Goal: Transaction & Acquisition: Obtain resource

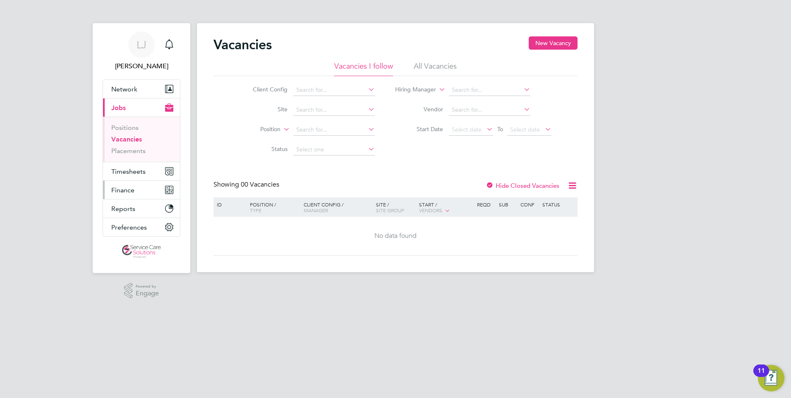
click at [127, 191] on span "Finance" at bounding box center [122, 190] width 23 height 8
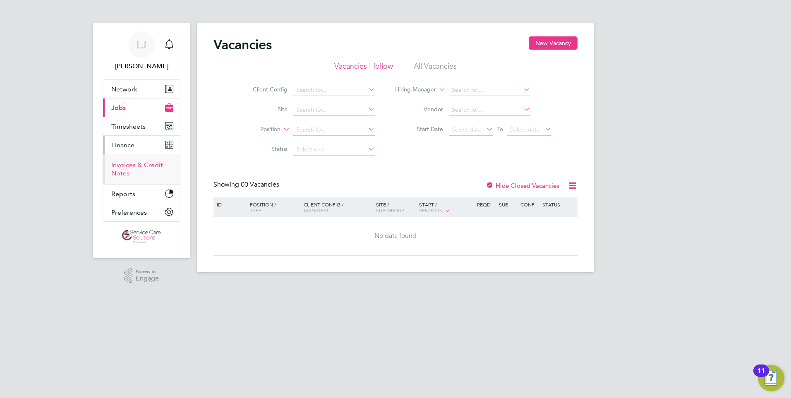
click at [135, 165] on link "Invoices & Credit Notes" at bounding box center [137, 169] width 52 height 16
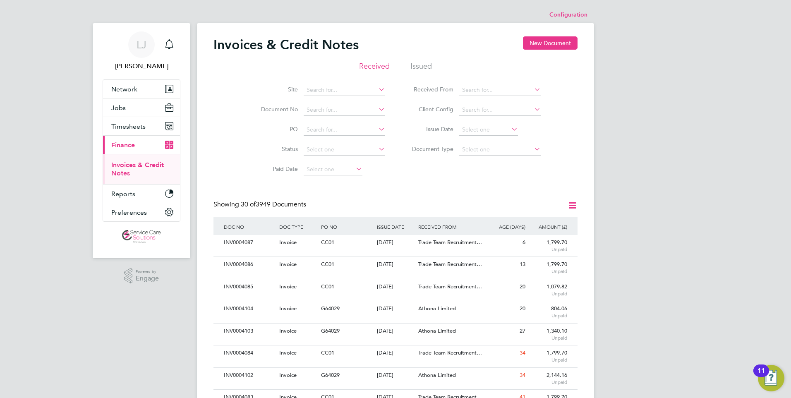
click at [412, 60] on div "Invoices & Credit Notes New Document" at bounding box center [396, 48] width 364 height 25
click at [411, 73] on li "Issued" at bounding box center [422, 68] width 22 height 15
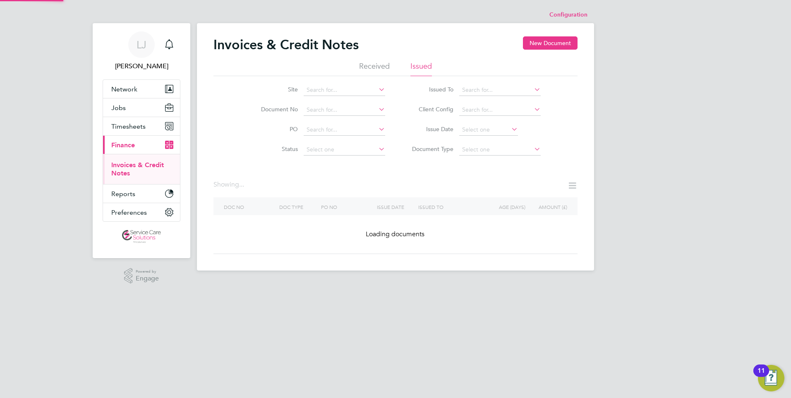
click at [416, 67] on li "Issued" at bounding box center [422, 68] width 22 height 15
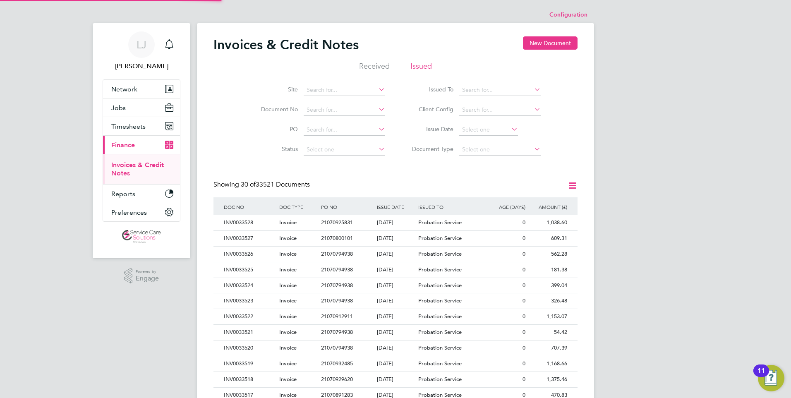
click at [533, 91] on icon at bounding box center [533, 90] width 0 height 12
click at [512, 110] on li "Derbyshire Healthcare NHS Trust" at bounding box center [510, 112] width 103 height 11
type input "Derbyshire Healthcare NHS Trust"
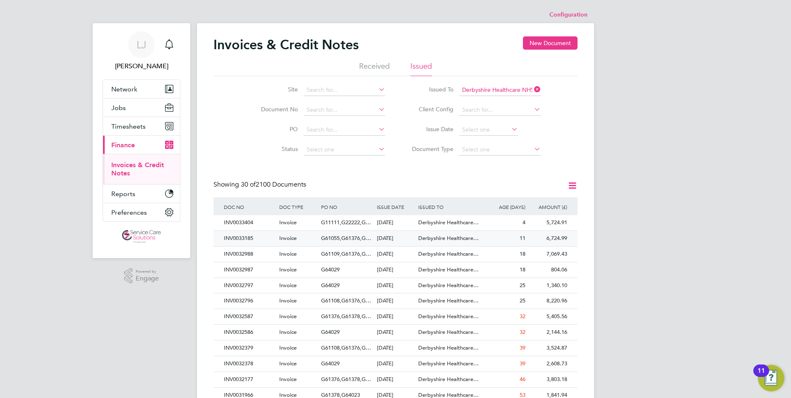
click at [471, 238] on span "Derbyshire Healthcare…" at bounding box center [448, 238] width 60 height 7
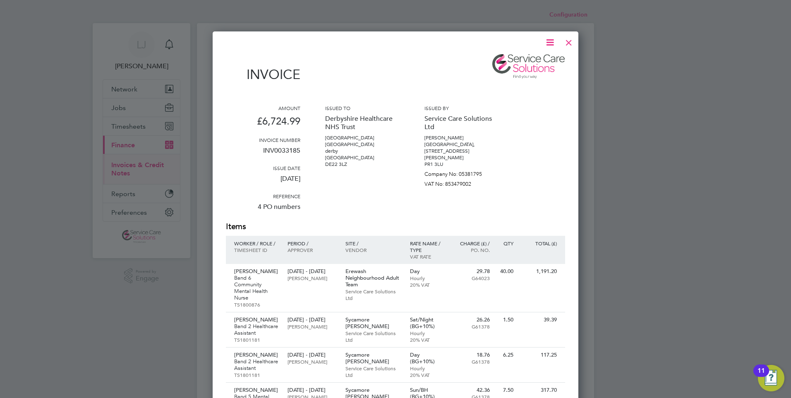
click at [569, 43] on div at bounding box center [569, 40] width 15 height 15
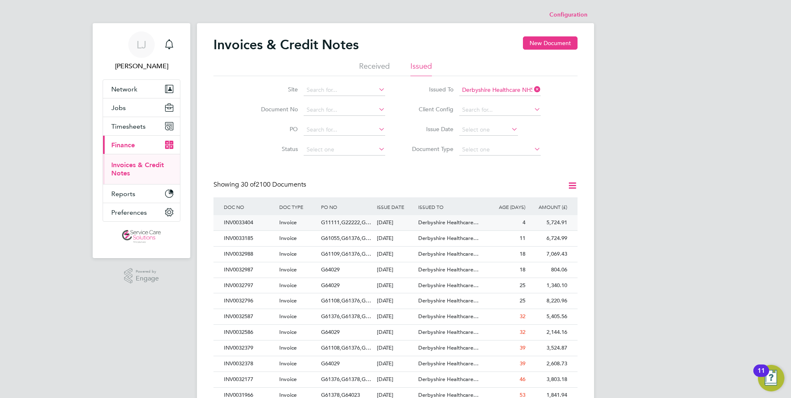
click at [442, 225] on span "Derbyshire Healthcare…" at bounding box center [448, 222] width 60 height 7
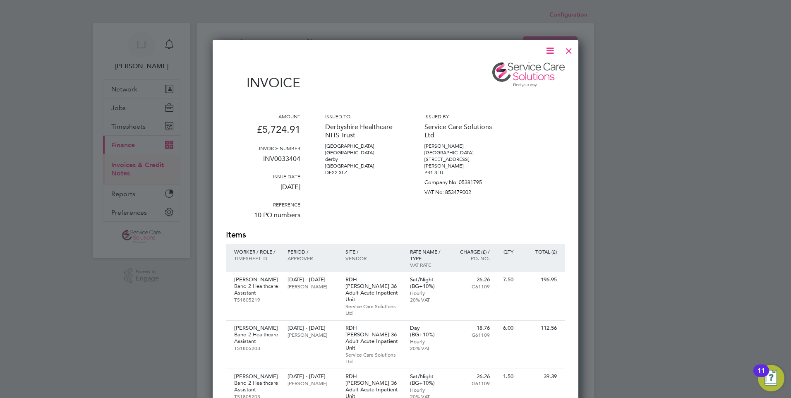
click at [570, 54] on div at bounding box center [569, 48] width 15 height 15
drag, startPoint x: 327, startPoint y: 145, endPoint x: 366, endPoint y: 168, distance: 44.7
click at [366, 168] on div "Issued to Derbyshire Healthcare NHS Trust [GEOGRAPHIC_DATA] [GEOGRAPHIC_DATA] […" at bounding box center [362, 171] width 74 height 116
click at [567, 51] on div at bounding box center [569, 48] width 15 height 15
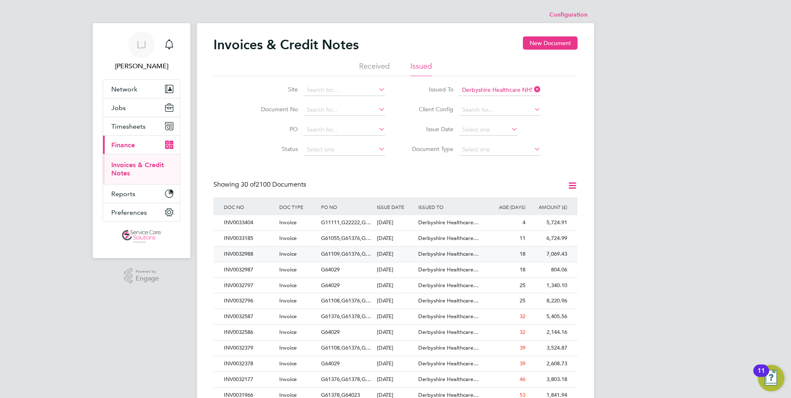
click at [391, 256] on div "[DATE]" at bounding box center [396, 254] width 42 height 15
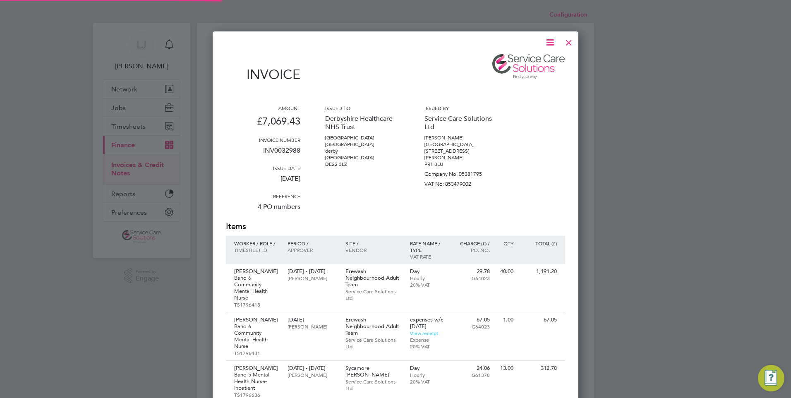
scroll to position [1481, 366]
click at [573, 41] on div at bounding box center [569, 40] width 15 height 15
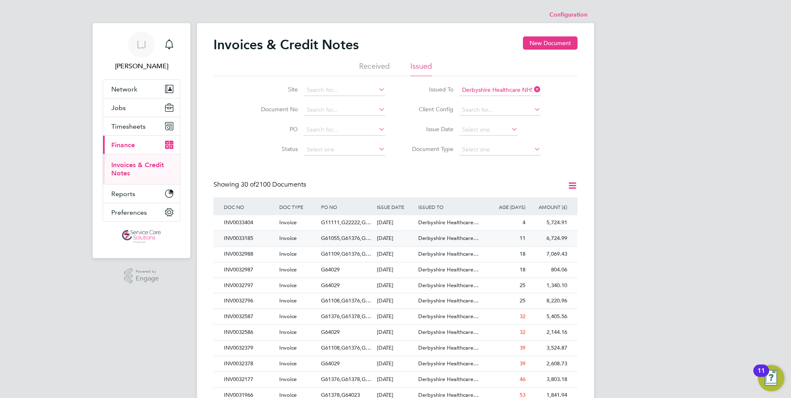
click at [363, 240] on span "G61055,G61376,G…" at bounding box center [346, 238] width 50 height 7
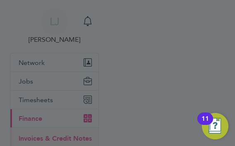
scroll to position [16, 34]
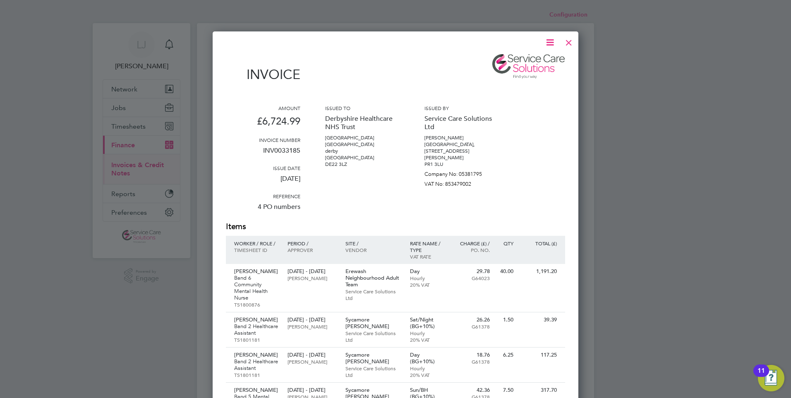
click at [555, 38] on icon at bounding box center [550, 42] width 10 height 10
click at [536, 62] on li "Download Invoice" at bounding box center [525, 62] width 57 height 12
click at [570, 45] on div at bounding box center [569, 40] width 15 height 15
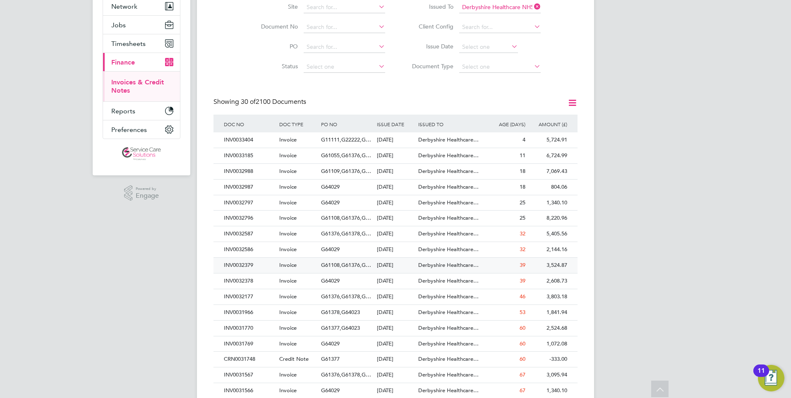
scroll to position [124, 0]
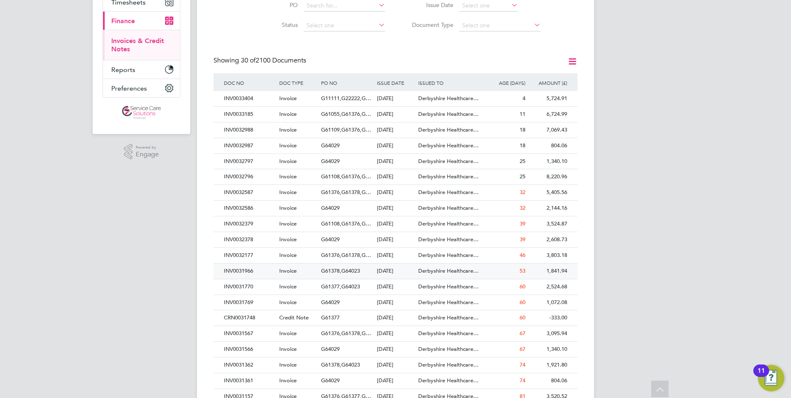
click at [393, 273] on div "[DATE]" at bounding box center [396, 271] width 42 height 15
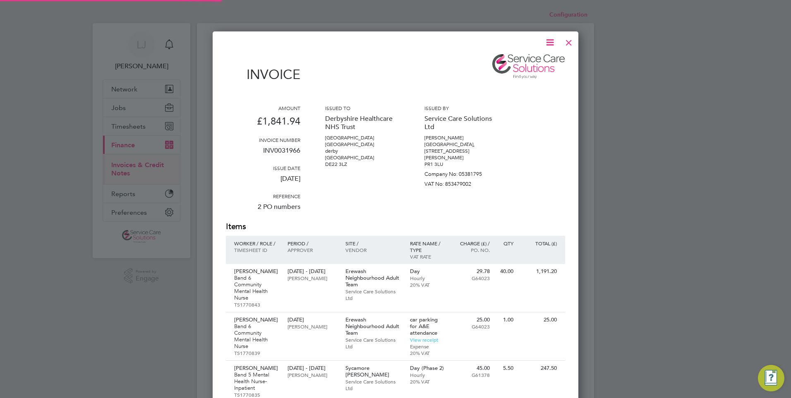
scroll to position [612, 366]
click at [572, 42] on div at bounding box center [569, 40] width 15 height 15
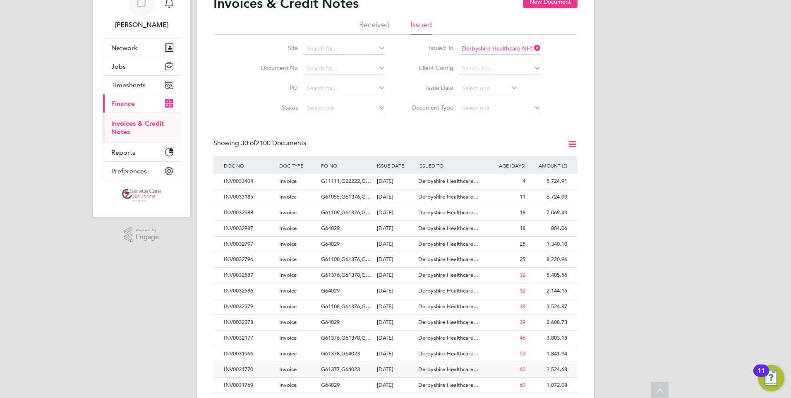
scroll to position [83, 0]
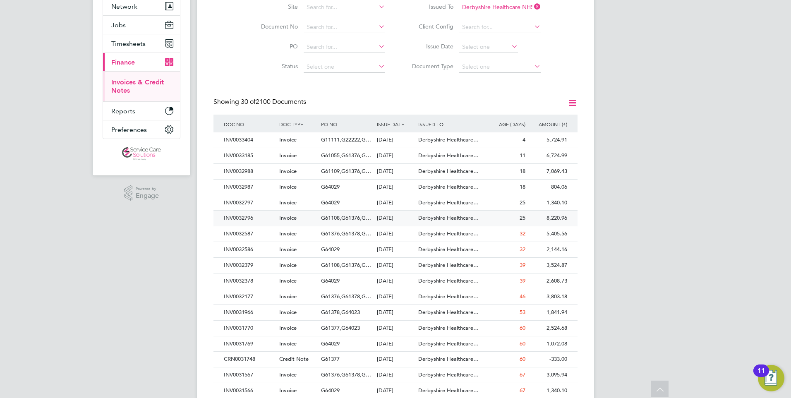
click at [440, 217] on span "Derbyshire Healthcare…" at bounding box center [448, 217] width 60 height 7
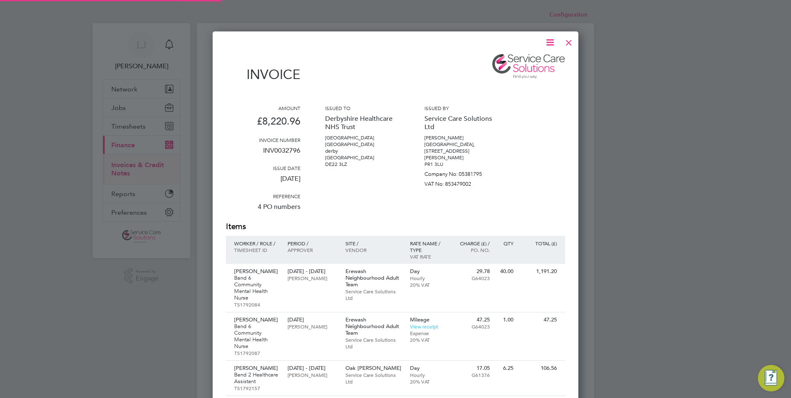
scroll to position [1621, 366]
click at [570, 41] on div at bounding box center [569, 40] width 15 height 15
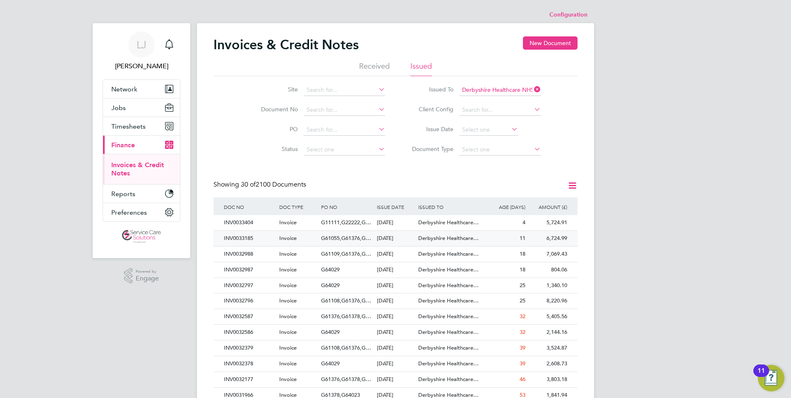
click at [353, 238] on span "G61055,G61376,G…" at bounding box center [346, 238] width 50 height 7
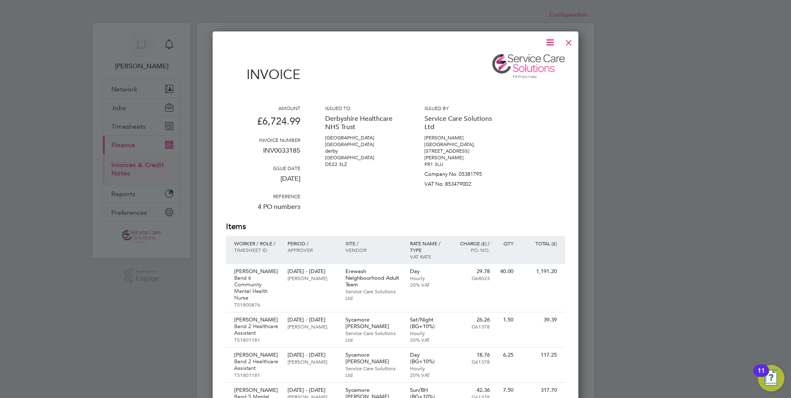
click at [572, 41] on div at bounding box center [569, 40] width 15 height 15
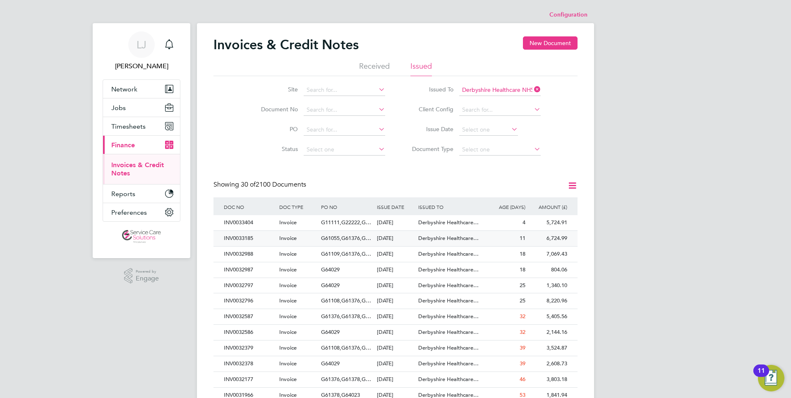
click at [360, 237] on span "G61055,G61376,G…" at bounding box center [346, 238] width 50 height 7
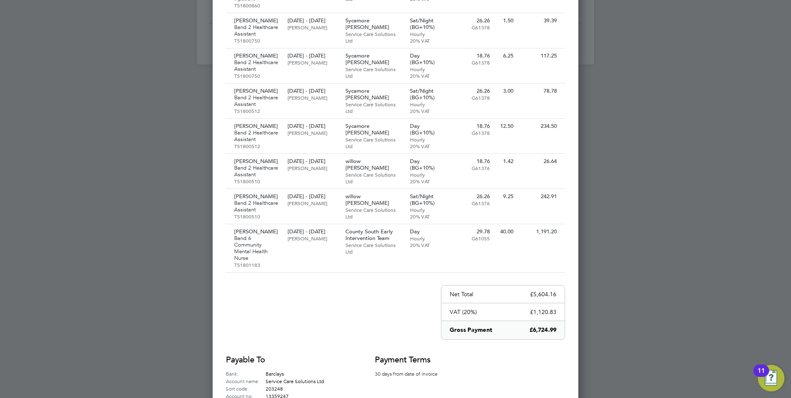
scroll to position [704, 0]
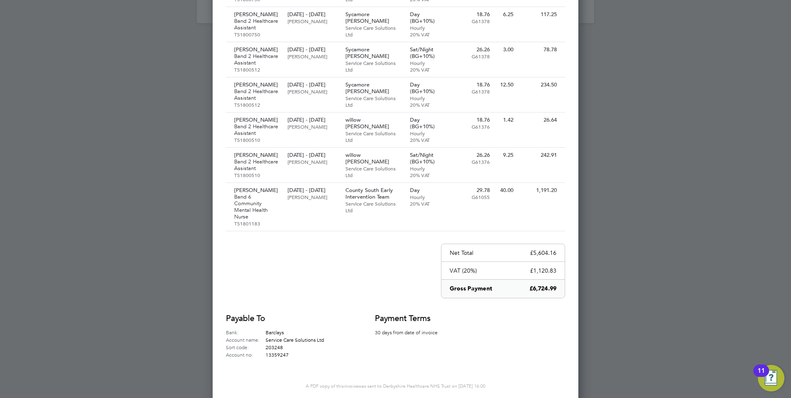
click at [687, 106] on div at bounding box center [395, 199] width 791 height 398
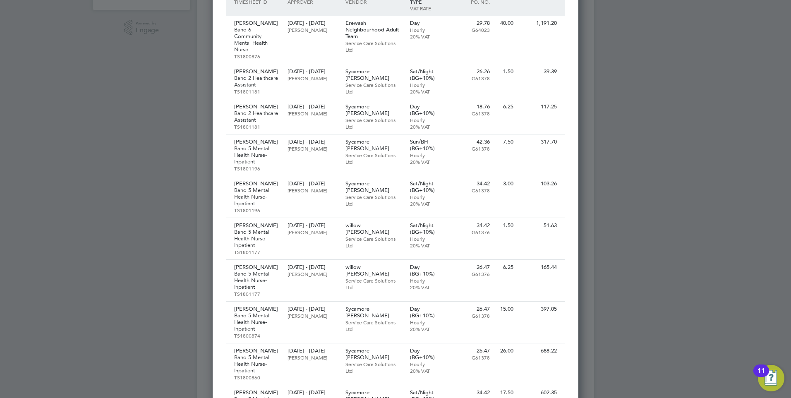
scroll to position [0, 0]
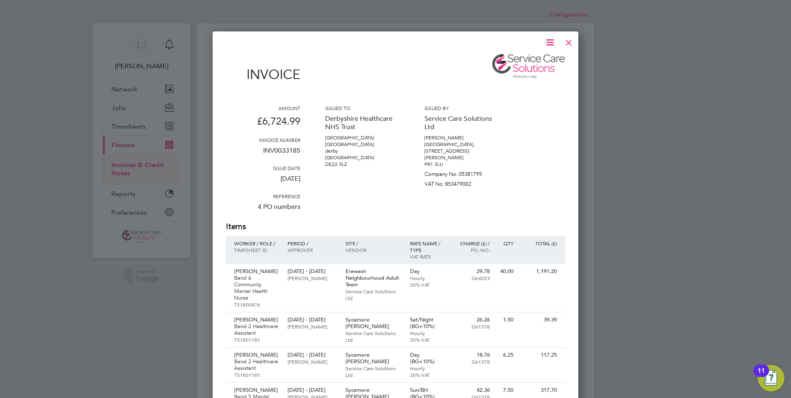
click at [555, 43] on icon at bounding box center [550, 42] width 10 height 10
click at [547, 59] on li "Download Invoice" at bounding box center [525, 62] width 57 height 12
click at [571, 41] on div at bounding box center [569, 40] width 15 height 15
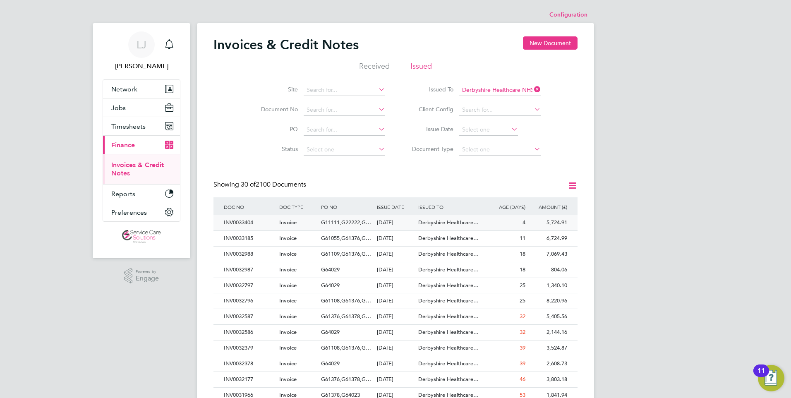
click at [390, 222] on div "[DATE]" at bounding box center [396, 222] width 42 height 15
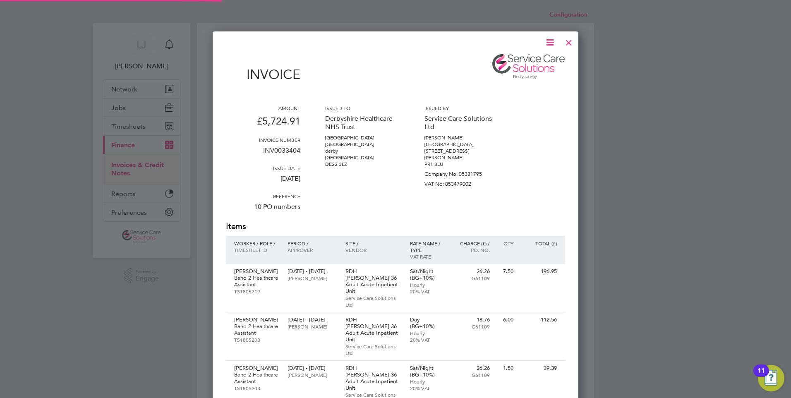
scroll to position [1564, 366]
drag, startPoint x: 448, startPoint y: 191, endPoint x: 475, endPoint y: 189, distance: 26.6
click at [449, 191] on div "Issued by Service Care Solutions Ltd [PERSON_NAME][STREET_ADDRESS] Company No: …" at bounding box center [462, 163] width 74 height 116
click at [463, 200] on div "Issued by Service Care Solutions Ltd [PERSON_NAME][STREET_ADDRESS] Company No: …" at bounding box center [462, 163] width 74 height 116
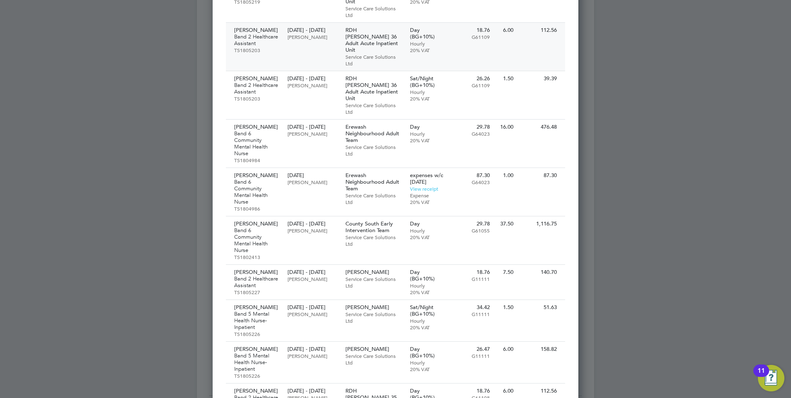
scroll to position [41, 0]
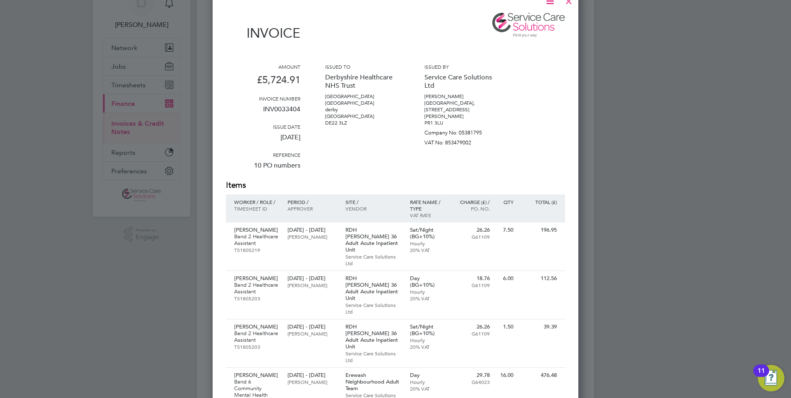
click at [457, 160] on div "Issued by Service Care Solutions Ltd [PERSON_NAME][STREET_ADDRESS] Company No: …" at bounding box center [462, 121] width 74 height 116
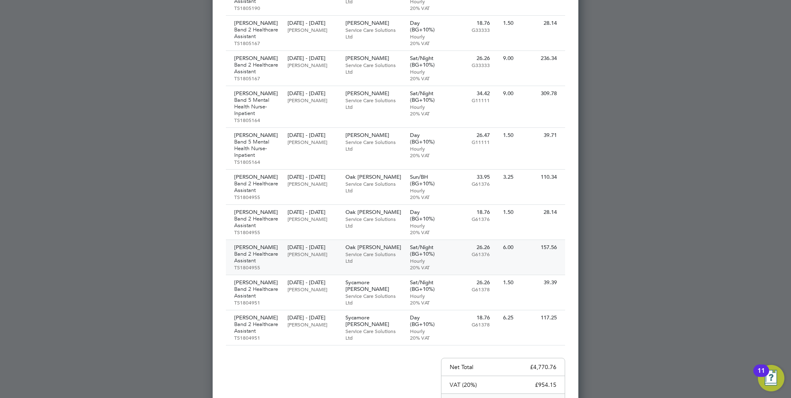
scroll to position [1197, 0]
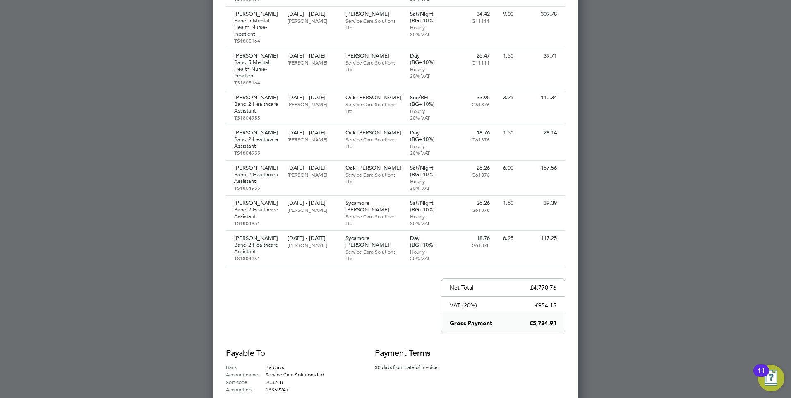
click at [591, 363] on div at bounding box center [395, 199] width 791 height 398
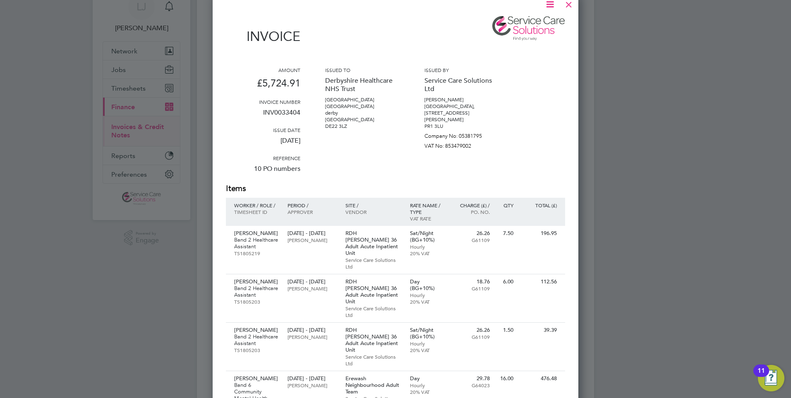
scroll to position [0, 0]
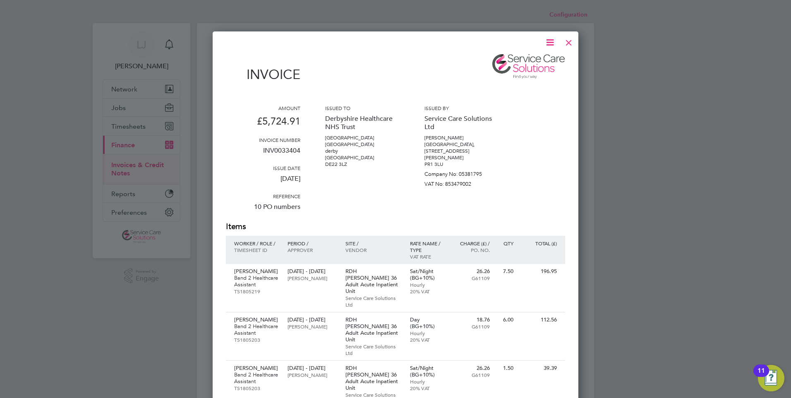
click at [547, 41] on icon at bounding box center [550, 42] width 10 height 10
click at [527, 64] on li "Download Invoice" at bounding box center [525, 62] width 57 height 12
click at [570, 45] on div at bounding box center [569, 40] width 15 height 15
